Goal: Find contact information: Find contact information

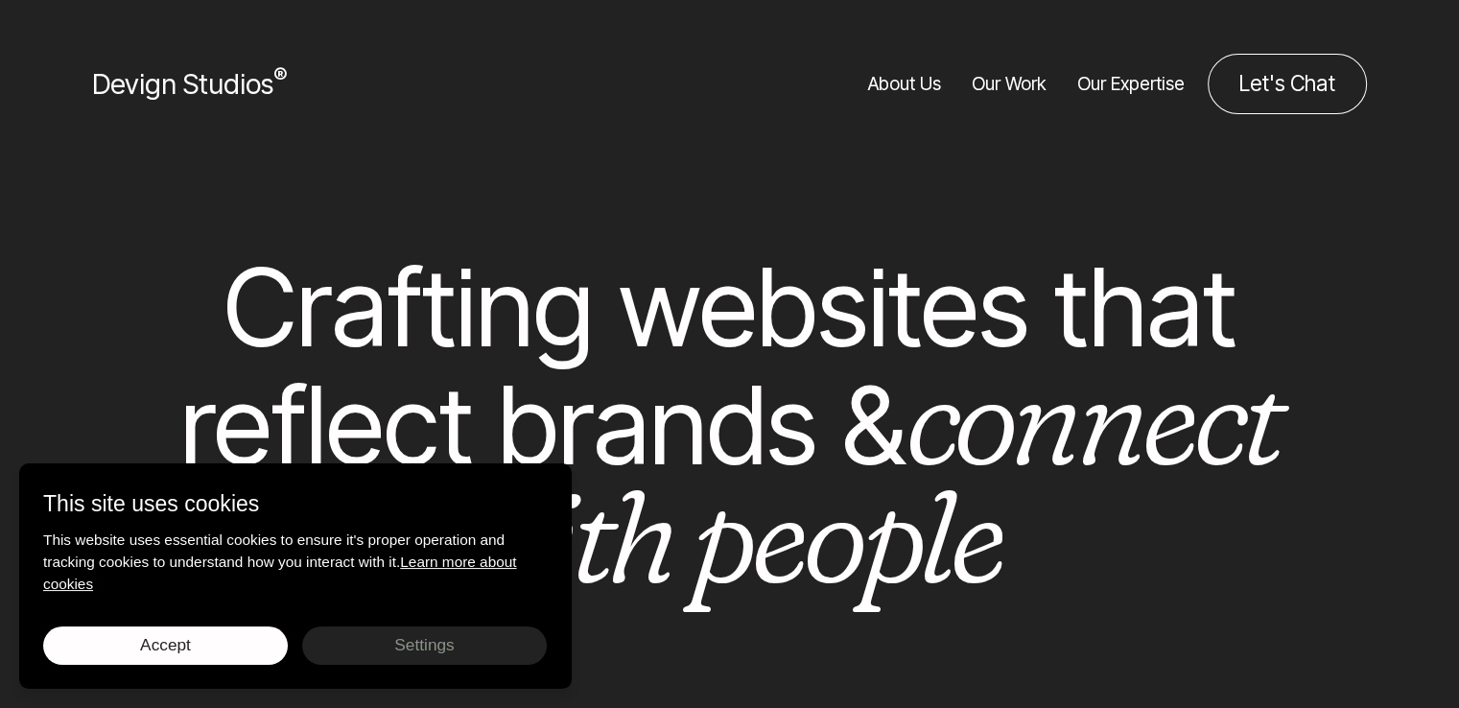
click at [909, 93] on link "About Us" at bounding box center [904, 84] width 73 height 60
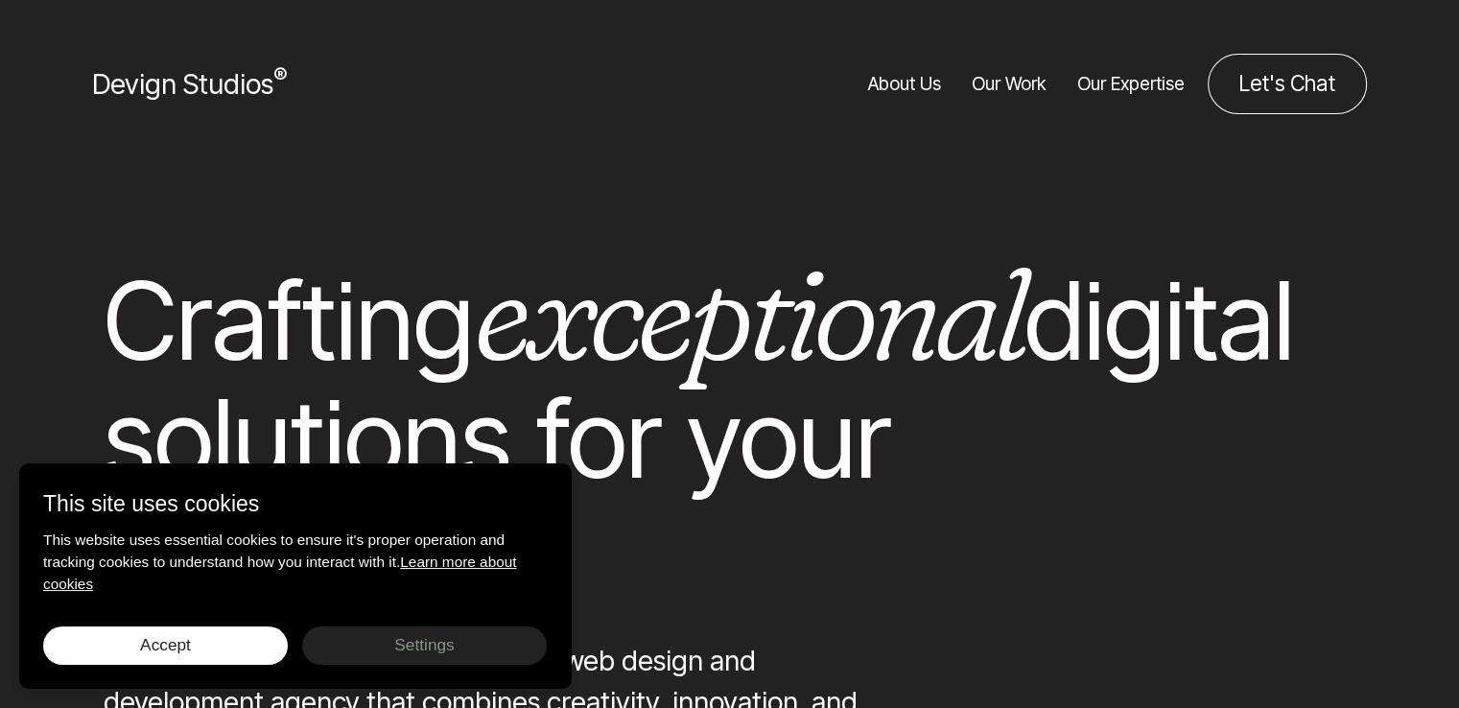
scroll to position [96, 0]
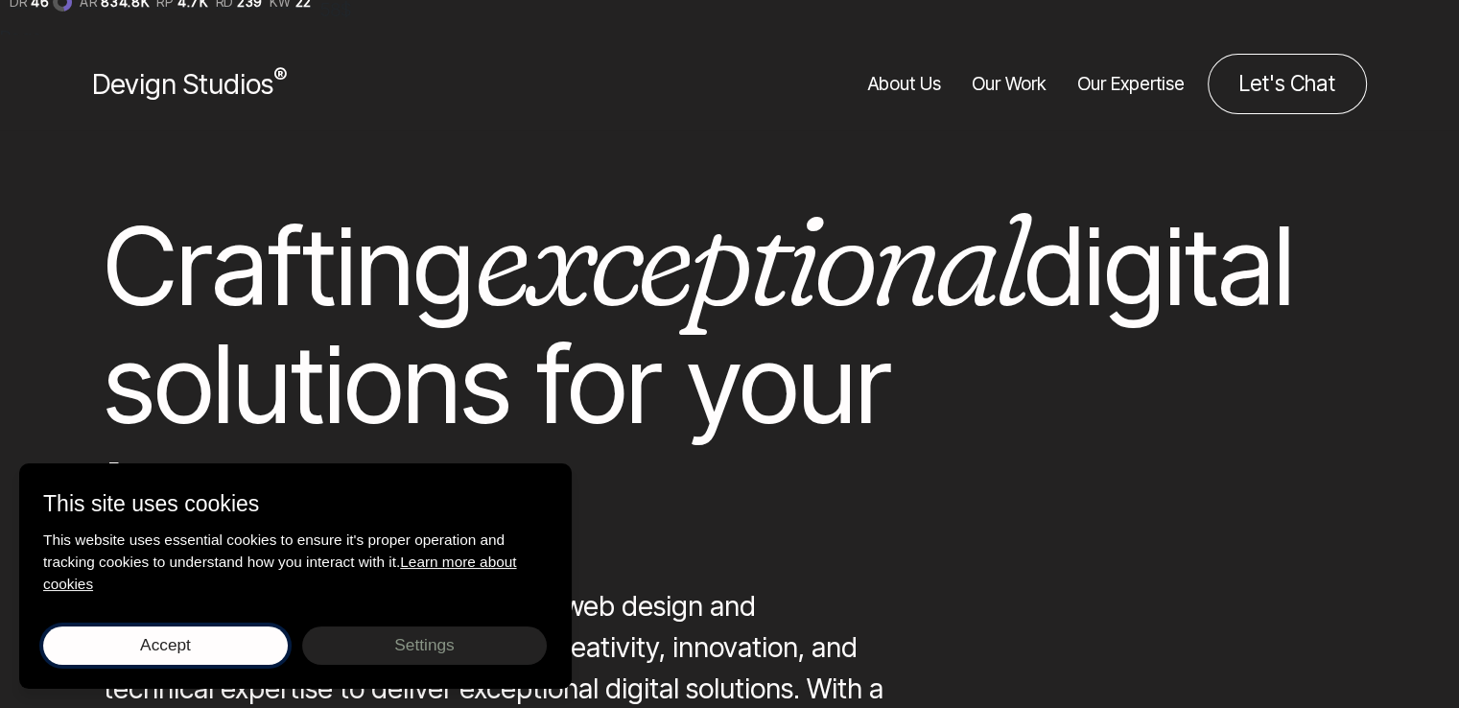
click at [235, 650] on button "Accept Save choices" at bounding box center [165, 645] width 245 height 38
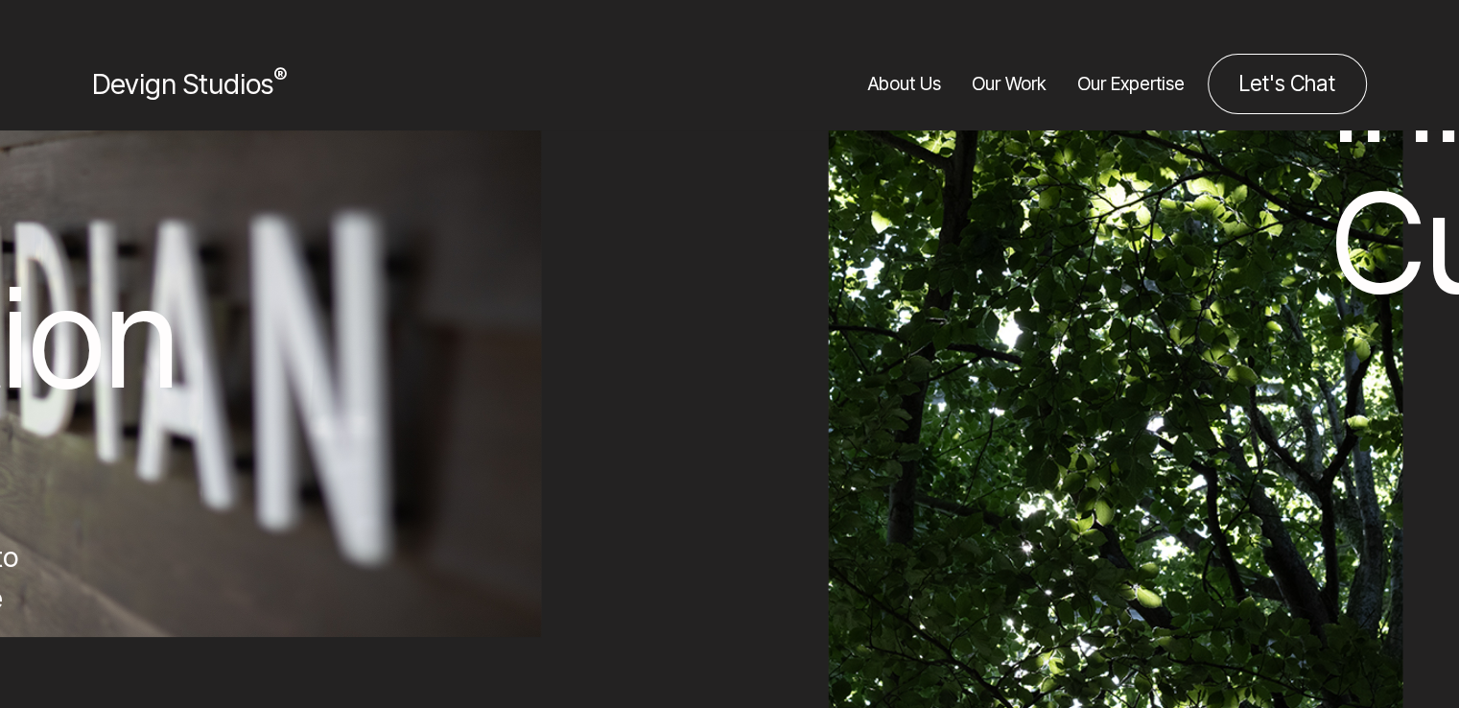
scroll to position [16218, 0]
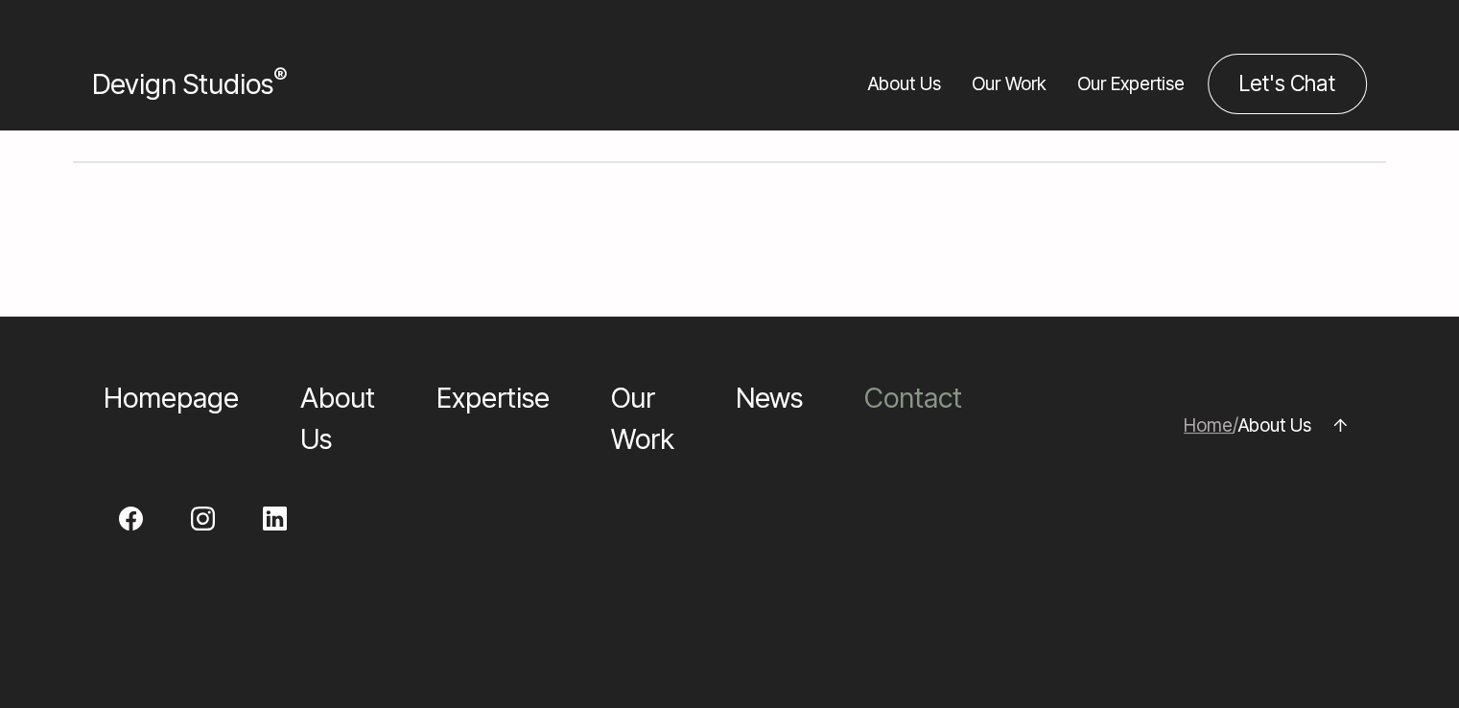
click at [879, 381] on link "Contact" at bounding box center [913, 398] width 98 height 34
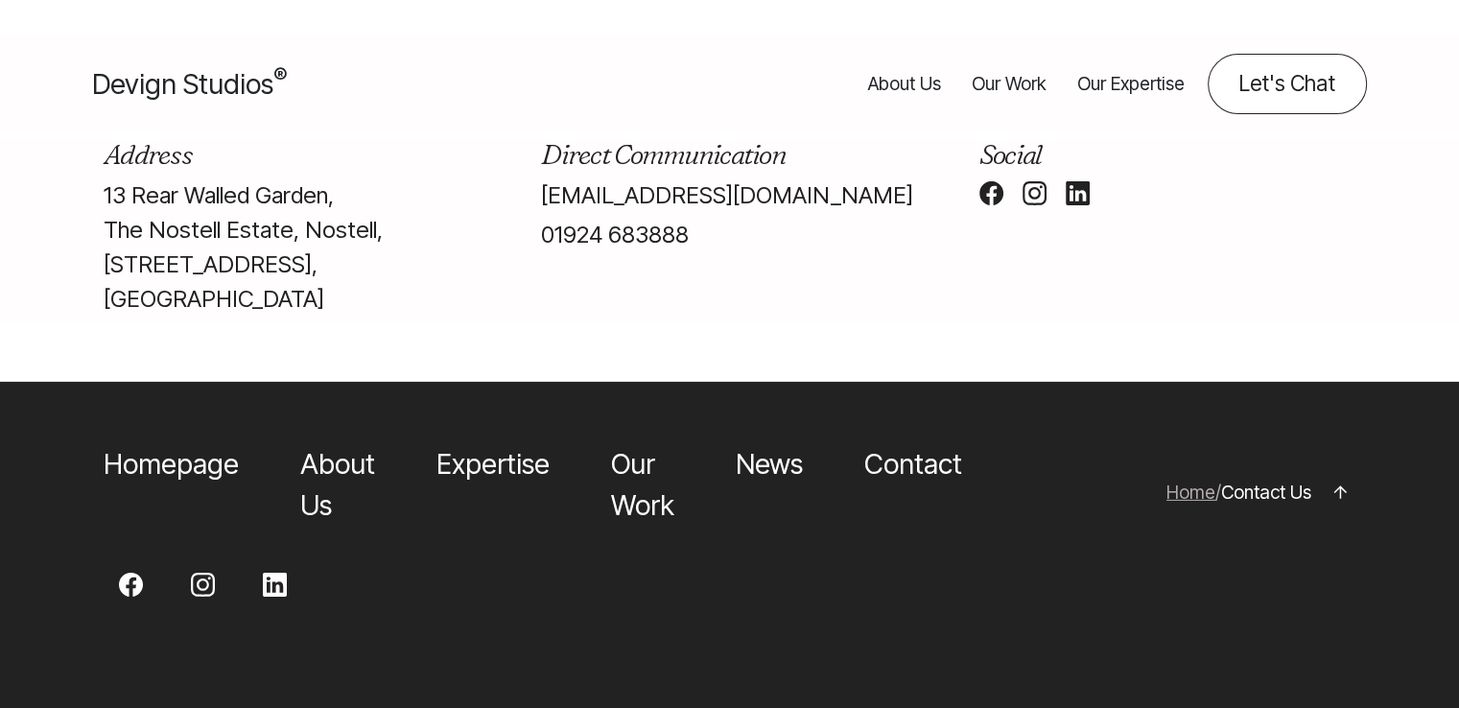
scroll to position [1727, 0]
